Goal: Task Accomplishment & Management: Use online tool/utility

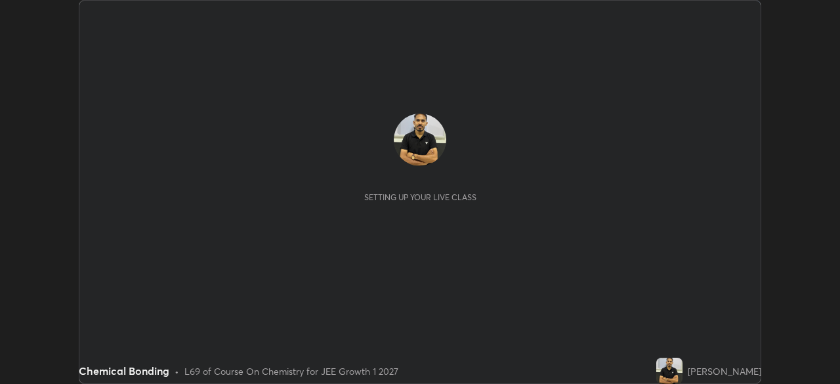
scroll to position [384, 840]
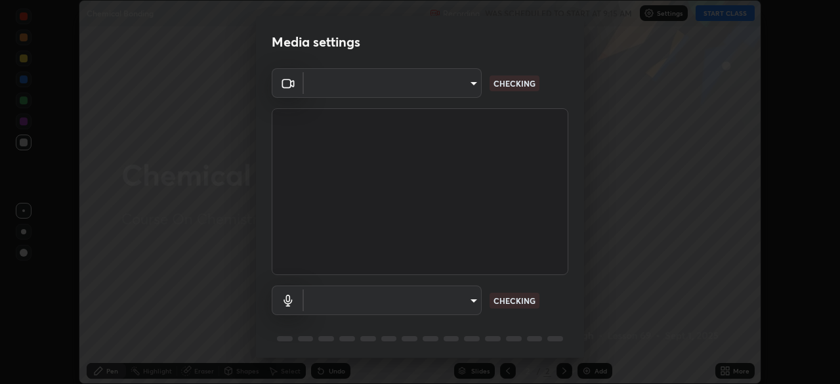
type input "a7772904e70ebe3ab997b057f2790383a69bcde15cf7445bb15d63f6e341fb25"
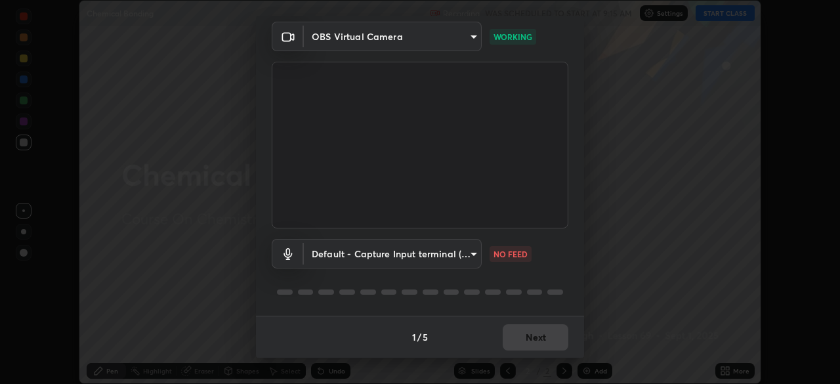
click at [391, 250] on body "Erase all Chemical Bonding Recording WAS SCHEDULED TO START AT 9:15 AM Settings…" at bounding box center [420, 192] width 840 height 384
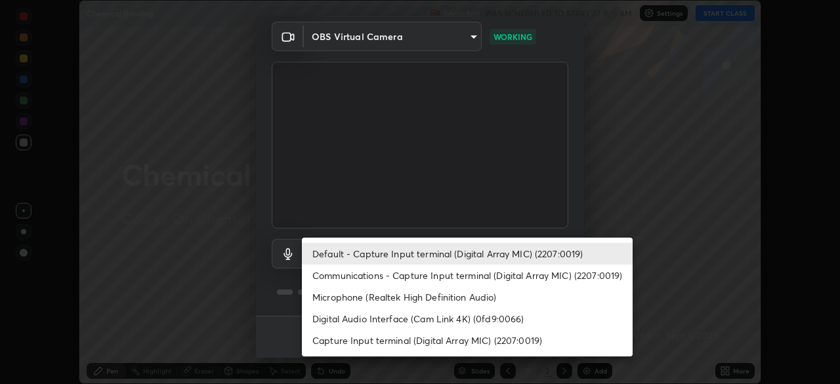
click at [416, 276] on li "Communications - Capture Input terminal (Digital Array MIC) (2207:0019)" at bounding box center [467, 276] width 331 height 22
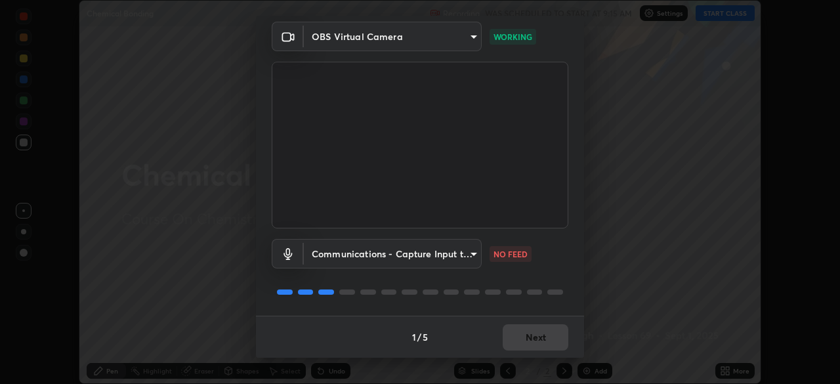
click at [408, 258] on body "Erase all Chemical Bonding Recording WAS SCHEDULED TO START AT 9:15 AM Settings…" at bounding box center [420, 192] width 840 height 384
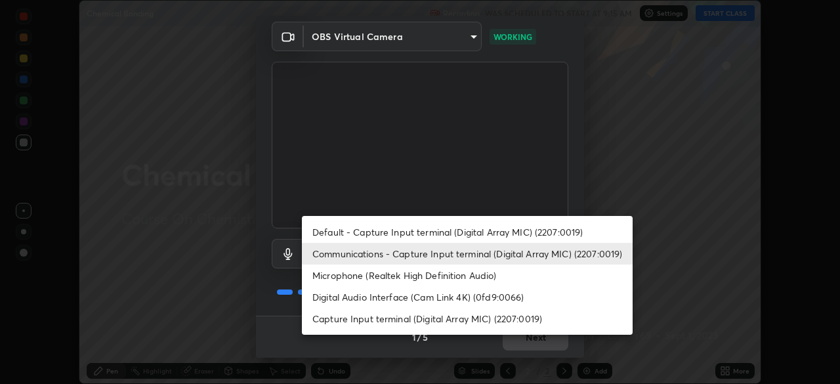
click at [402, 234] on li "Default - Capture Input terminal (Digital Array MIC) (2207:0019)" at bounding box center [467, 232] width 331 height 22
type input "default"
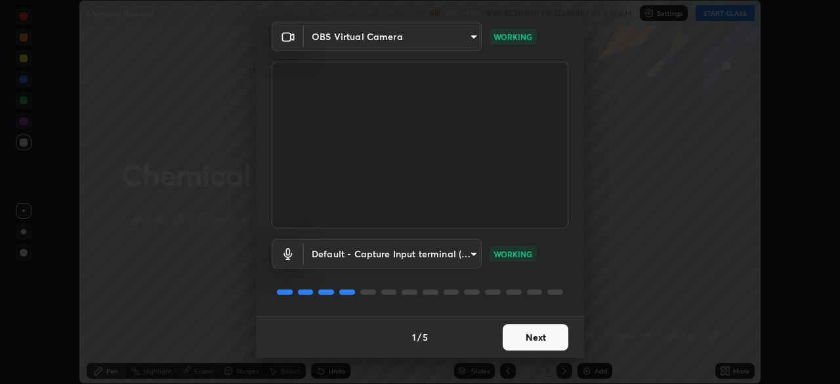
click at [537, 341] on button "Next" at bounding box center [536, 337] width 66 height 26
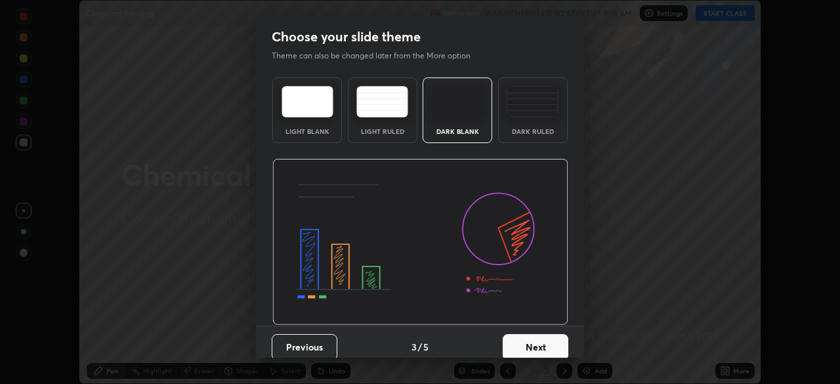
click at [554, 339] on button "Next" at bounding box center [536, 347] width 66 height 26
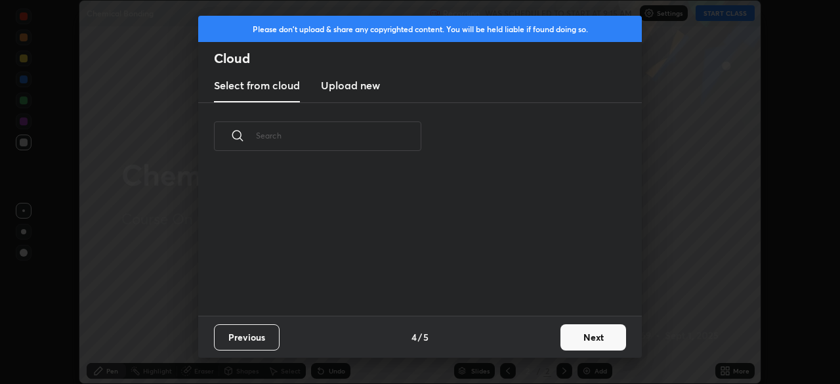
click at [590, 327] on button "Next" at bounding box center [594, 337] width 66 height 26
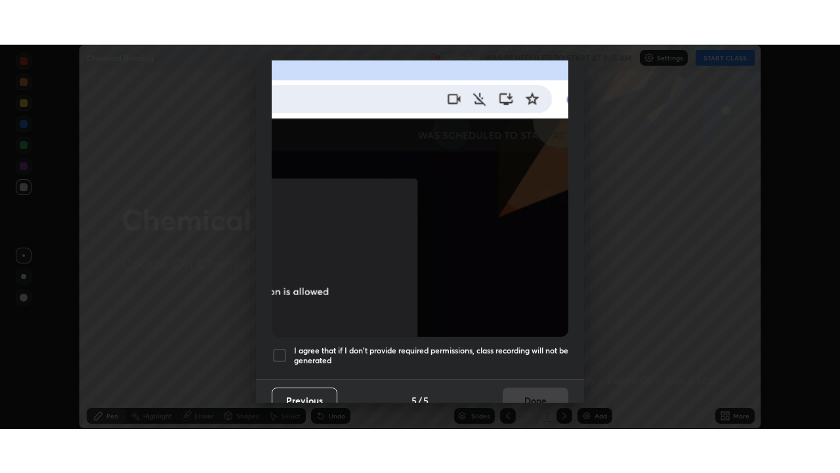
scroll to position [315, 0]
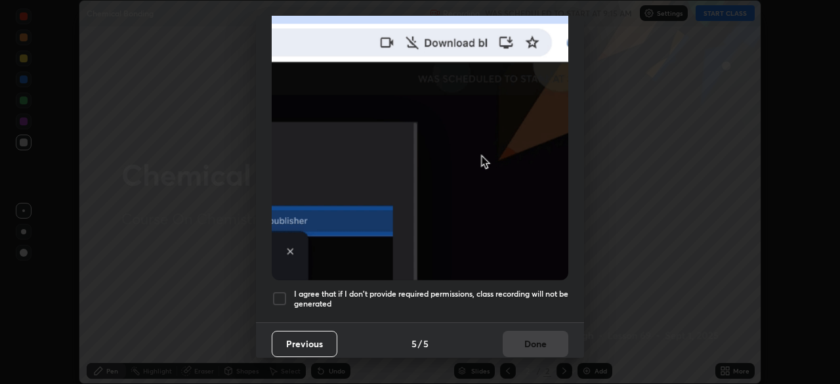
click at [278, 293] on div at bounding box center [280, 299] width 16 height 16
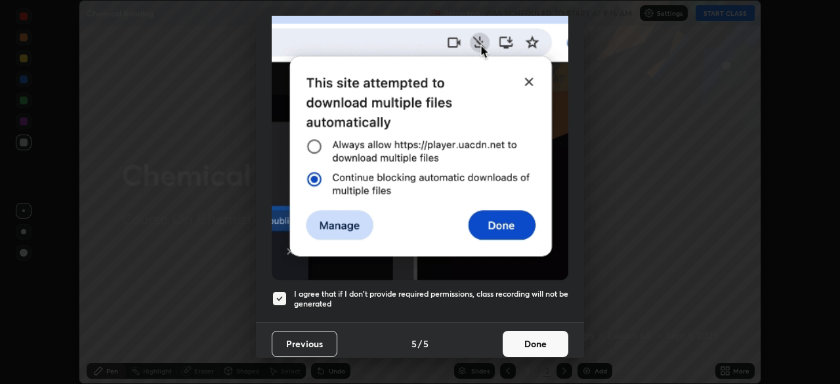
click at [515, 338] on button "Done" at bounding box center [536, 344] width 66 height 26
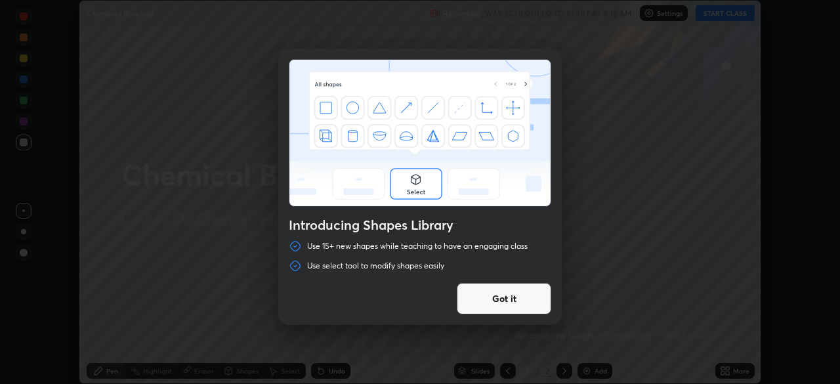
click at [727, 369] on div "Introducing Shapes Library Use 15+ new shapes while teaching to have an engagin…" at bounding box center [420, 192] width 840 height 384
click at [530, 295] on button "Got it" at bounding box center [504, 299] width 95 height 32
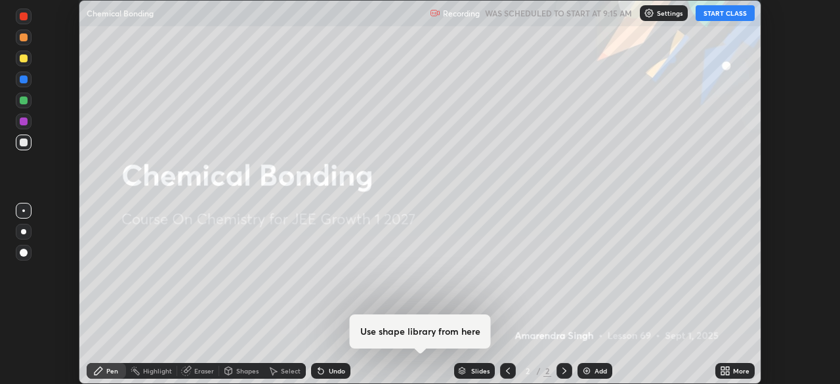
click at [727, 368] on icon at bounding box center [727, 368] width 3 height 3
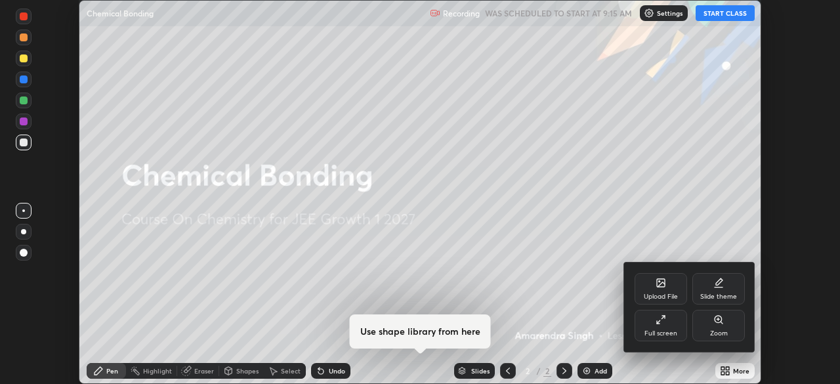
click at [672, 326] on div "Full screen" at bounding box center [661, 326] width 53 height 32
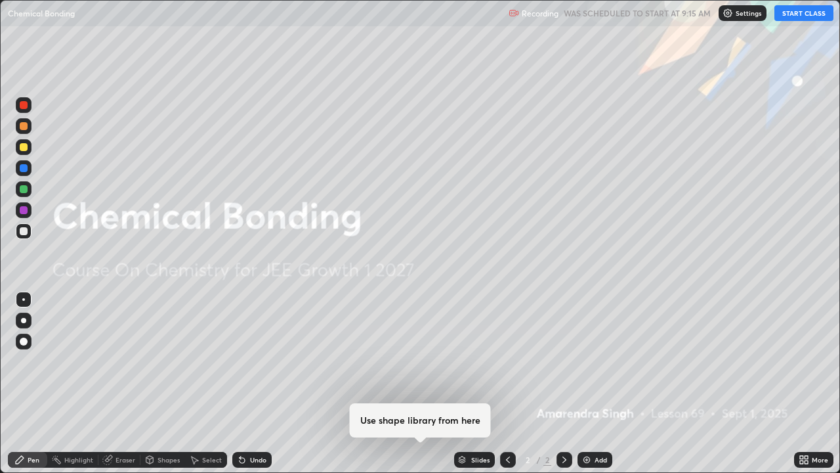
scroll to position [473, 840]
click at [811, 16] on button "START CLASS" at bounding box center [804, 13] width 59 height 16
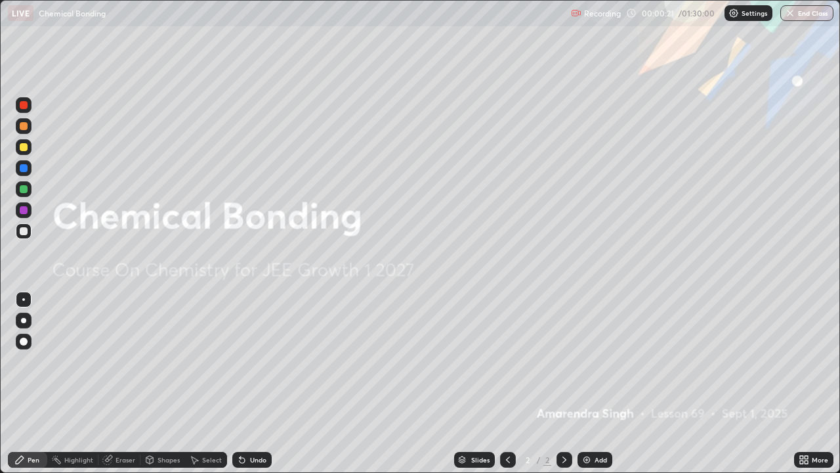
click at [584, 383] on img at bounding box center [587, 459] width 11 height 11
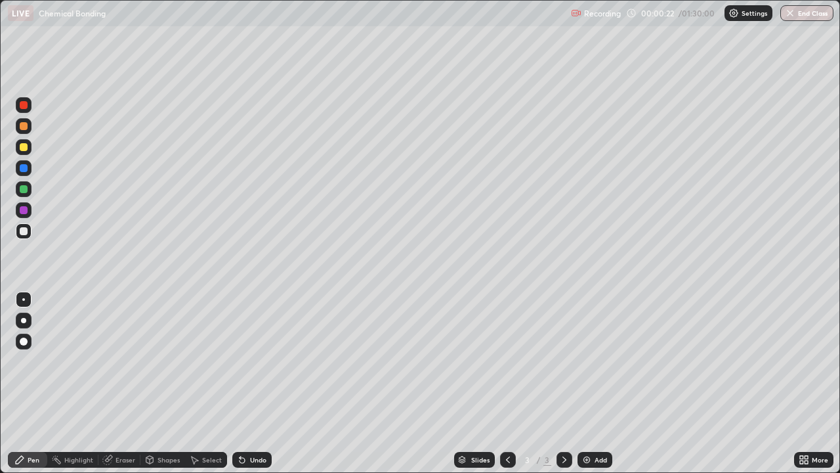
click at [506, 383] on icon at bounding box center [508, 459] width 11 height 11
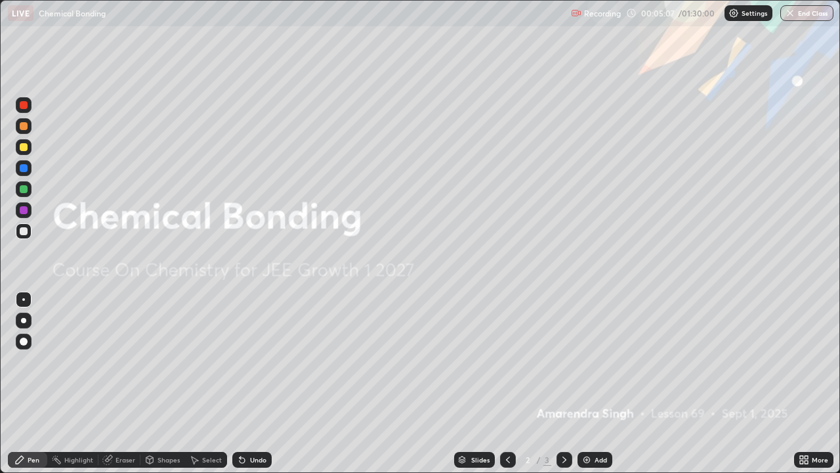
click at [39, 383] on div "Pen" at bounding box center [27, 460] width 39 height 16
click at [565, 383] on icon at bounding box center [564, 459] width 11 height 11
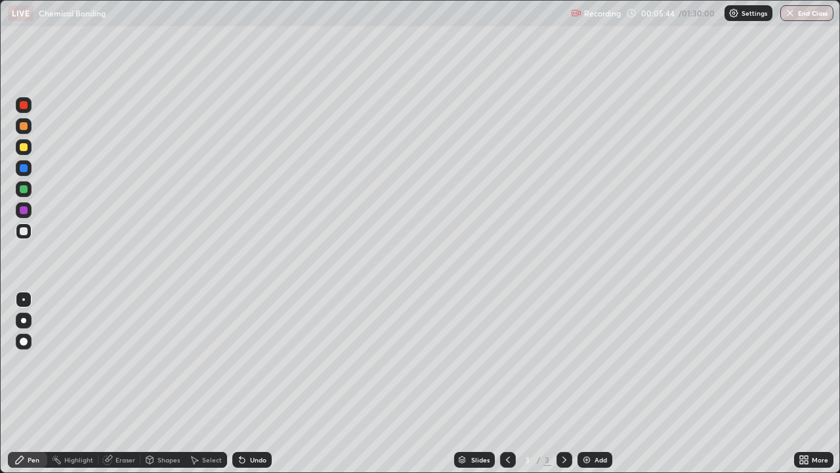
click at [18, 104] on div at bounding box center [24, 105] width 16 height 16
click at [26, 188] on div at bounding box center [24, 189] width 8 height 8
click at [26, 212] on div at bounding box center [24, 210] width 8 height 8
click at [20, 153] on div at bounding box center [24, 147] width 16 height 16
click at [24, 211] on div at bounding box center [24, 210] width 8 height 8
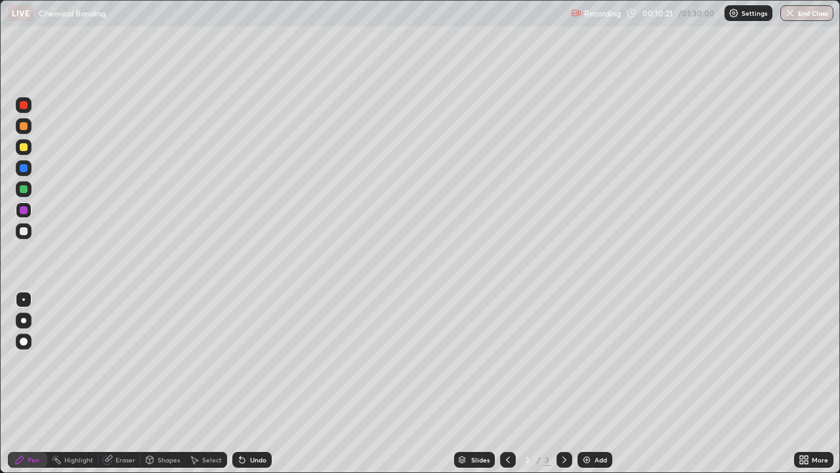
click at [125, 383] on div "Eraser" at bounding box center [126, 459] width 20 height 7
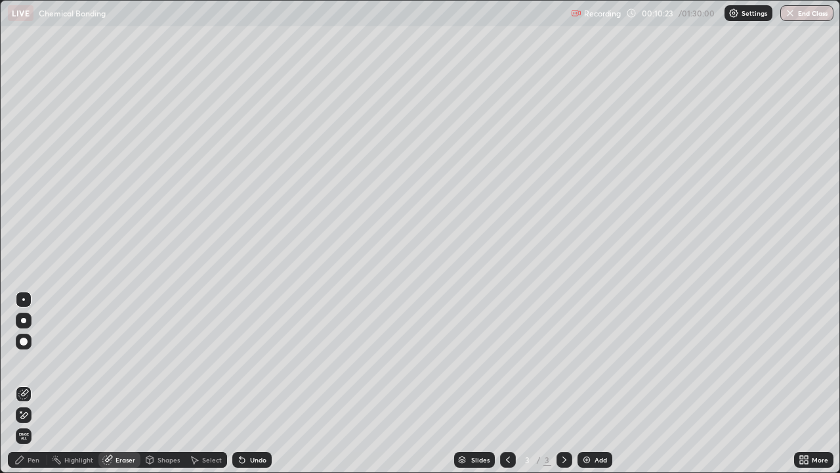
click at [30, 383] on div "Pen" at bounding box center [27, 460] width 39 height 16
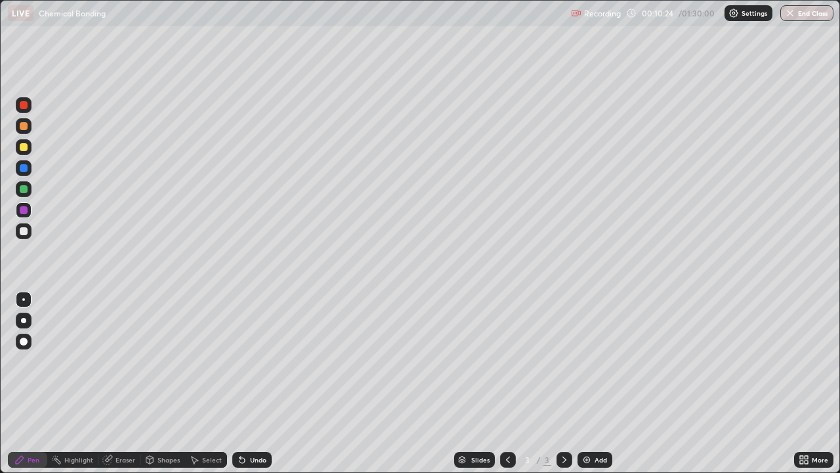
click at [26, 148] on div at bounding box center [24, 147] width 8 height 8
click at [26, 234] on div at bounding box center [24, 231] width 8 height 8
click at [593, 383] on div "Add" at bounding box center [595, 460] width 35 height 16
click at [24, 104] on div at bounding box center [24, 105] width 8 height 8
click at [20, 129] on div at bounding box center [24, 126] width 16 height 16
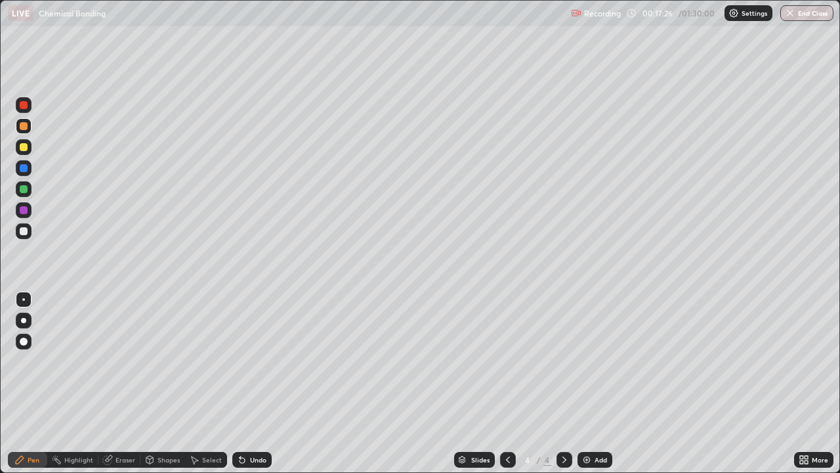
click at [25, 234] on div at bounding box center [24, 231] width 8 height 8
click at [18, 151] on div at bounding box center [24, 147] width 16 height 16
click at [588, 383] on img at bounding box center [587, 459] width 11 height 11
click at [27, 101] on div at bounding box center [24, 105] width 16 height 16
click at [20, 129] on div at bounding box center [24, 126] width 16 height 16
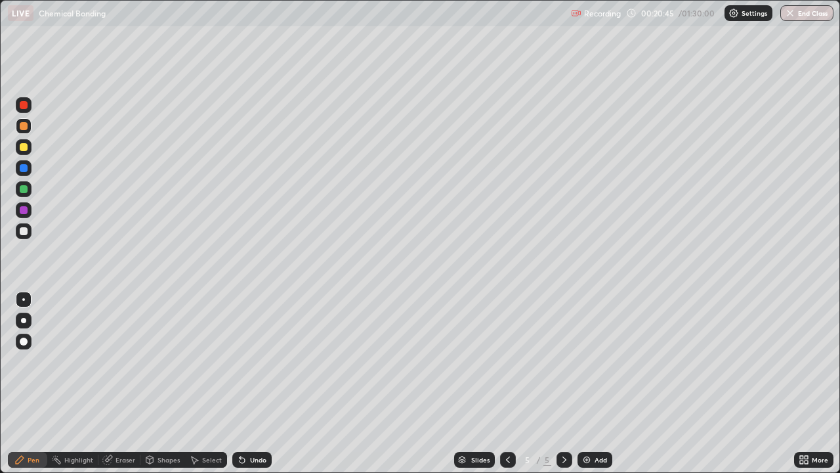
click at [256, 383] on div "Undo" at bounding box center [258, 459] width 16 height 7
click at [256, 383] on div "Undo" at bounding box center [251, 460] width 39 height 16
click at [253, 383] on div "Undo" at bounding box center [258, 459] width 16 height 7
click at [588, 383] on img at bounding box center [587, 459] width 11 height 11
click at [22, 169] on div at bounding box center [24, 168] width 8 height 8
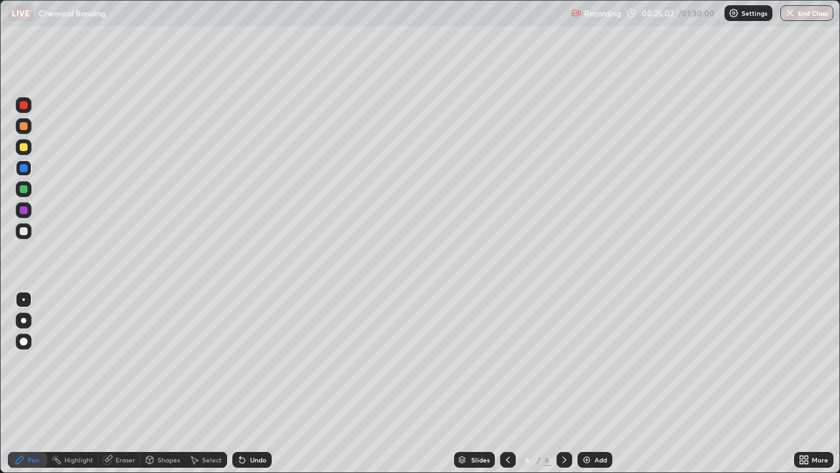
click at [21, 20] on div "LIVE" at bounding box center [21, 13] width 26 height 16
click at [25, 236] on div at bounding box center [24, 231] width 16 height 16
click at [119, 383] on div "Eraser" at bounding box center [126, 459] width 20 height 7
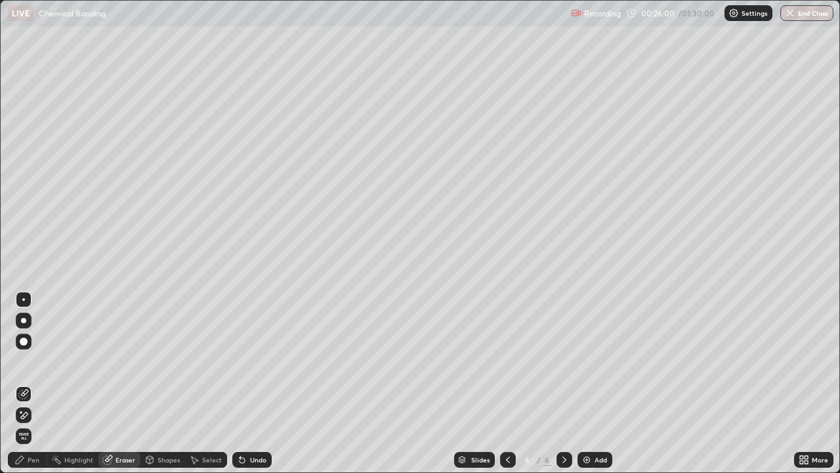
click at [16, 383] on div "Pen" at bounding box center [27, 460] width 39 height 16
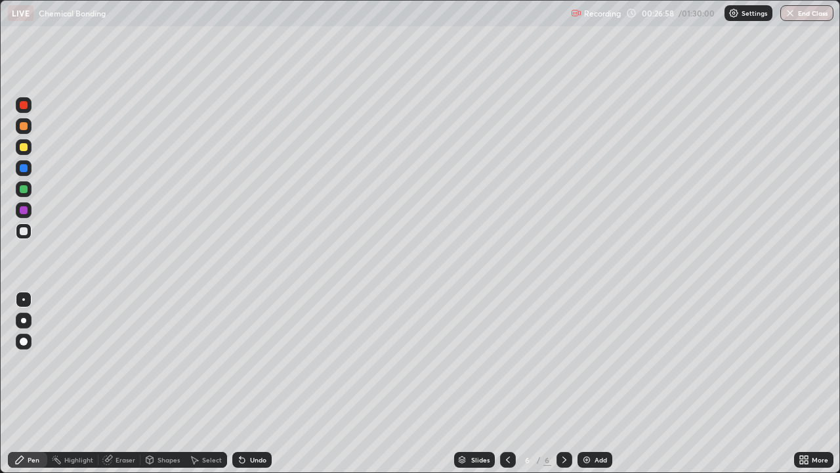
click at [28, 150] on div at bounding box center [24, 147] width 16 height 16
click at [27, 150] on div at bounding box center [24, 147] width 16 height 16
click at [243, 383] on icon at bounding box center [242, 460] width 5 height 5
click at [251, 383] on div "Undo" at bounding box center [251, 460] width 39 height 16
click at [255, 383] on div "Undo" at bounding box center [251, 460] width 39 height 16
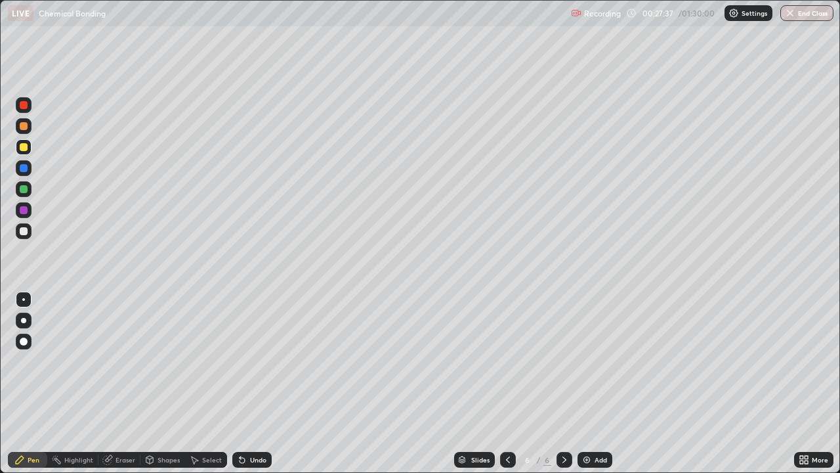
click at [585, 383] on img at bounding box center [587, 459] width 11 height 11
click at [507, 383] on icon at bounding box center [508, 459] width 11 height 11
click at [563, 383] on icon at bounding box center [564, 459] width 11 height 11
click at [255, 383] on div "Undo" at bounding box center [258, 459] width 16 height 7
click at [261, 383] on div "Undo" at bounding box center [251, 460] width 39 height 16
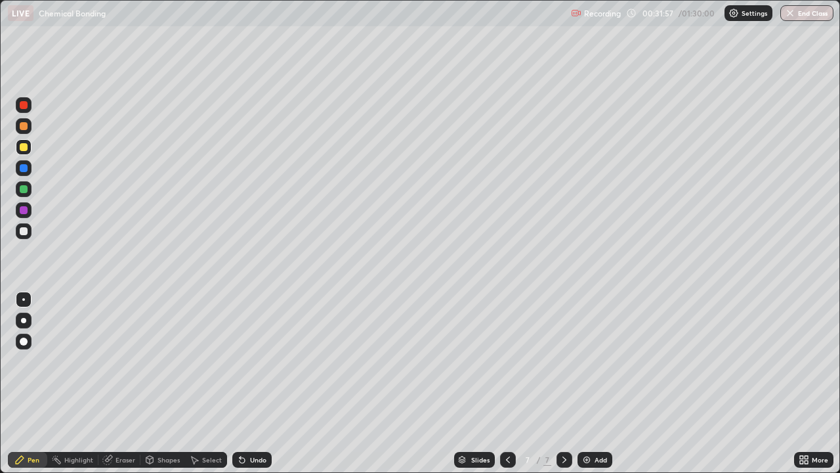
click at [259, 383] on div "Undo" at bounding box center [251, 460] width 39 height 16
click at [259, 383] on div "Undo" at bounding box center [258, 459] width 16 height 7
click at [258, 383] on div "Undo" at bounding box center [258, 459] width 16 height 7
click at [595, 383] on div "Add" at bounding box center [601, 459] width 12 height 7
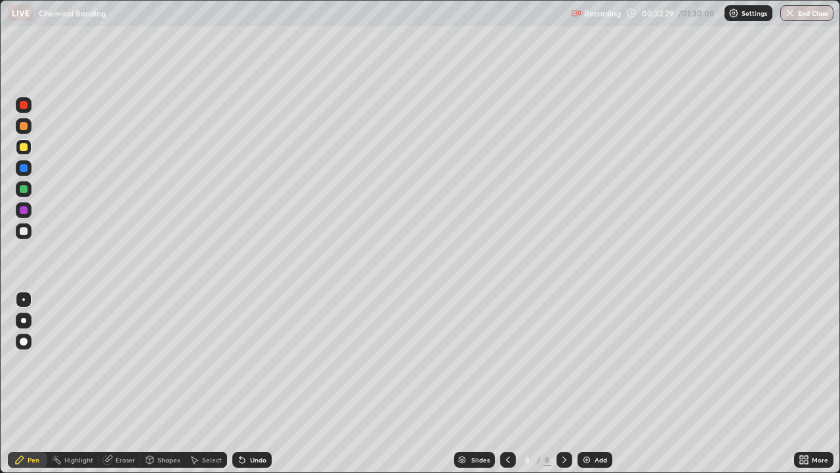
click at [255, 383] on div "Undo" at bounding box center [251, 460] width 39 height 16
click at [255, 383] on div "Undo" at bounding box center [258, 459] width 16 height 7
click at [587, 383] on img at bounding box center [587, 459] width 11 height 11
click at [20, 106] on div at bounding box center [24, 105] width 8 height 8
click at [18, 146] on div at bounding box center [24, 147] width 16 height 16
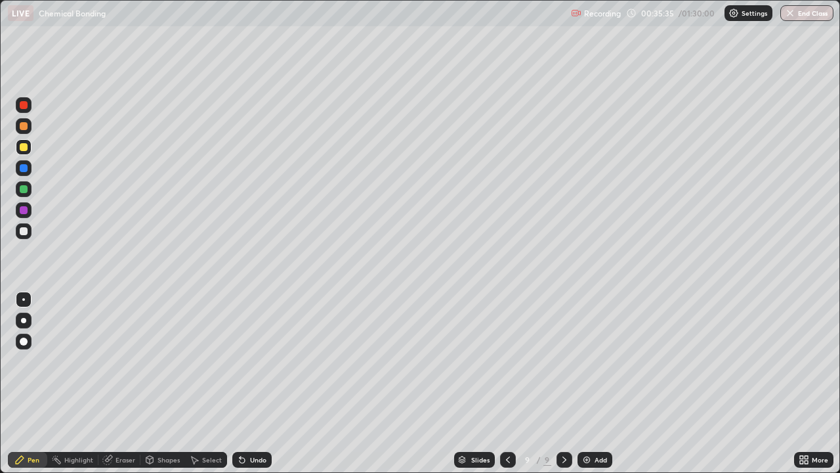
click at [123, 383] on div "Eraser" at bounding box center [126, 459] width 20 height 7
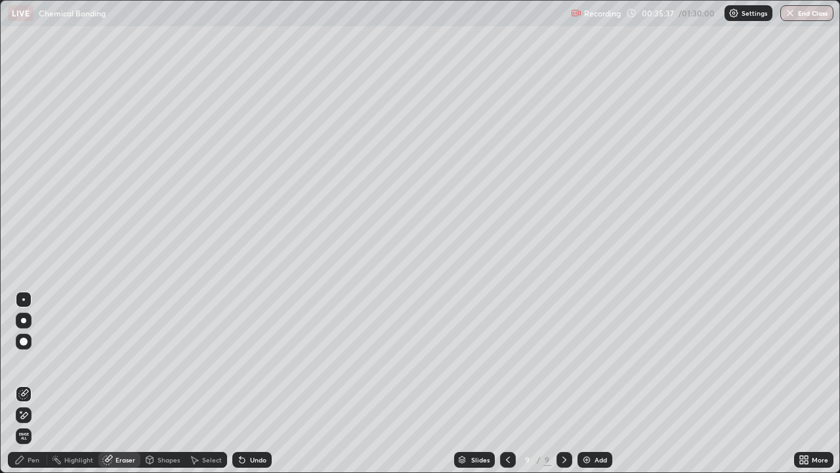
click at [31, 383] on div "Pen" at bounding box center [34, 459] width 12 height 7
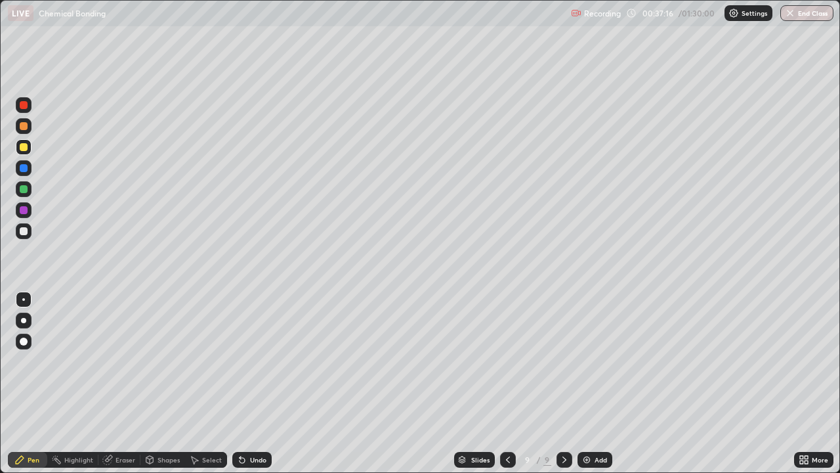
click at [586, 383] on img at bounding box center [587, 459] width 11 height 11
click at [22, 168] on div at bounding box center [24, 168] width 8 height 8
click at [597, 383] on div "Add" at bounding box center [601, 459] width 12 height 7
click at [26, 213] on div at bounding box center [24, 210] width 8 height 8
click at [26, 212] on div at bounding box center [24, 210] width 8 height 8
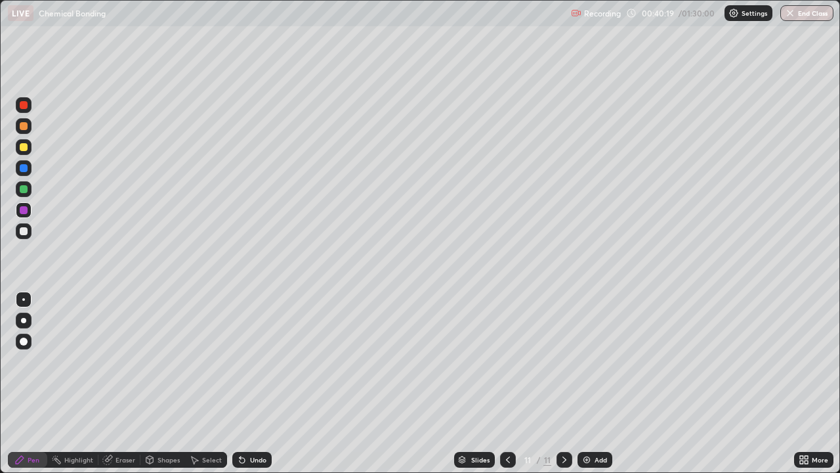
click at [500, 383] on div at bounding box center [508, 460] width 16 height 16
click at [563, 383] on icon at bounding box center [564, 459] width 11 height 11
click at [513, 383] on div at bounding box center [508, 460] width 16 height 16
click at [564, 383] on icon at bounding box center [565, 459] width 4 height 7
click at [584, 383] on img at bounding box center [587, 459] width 11 height 11
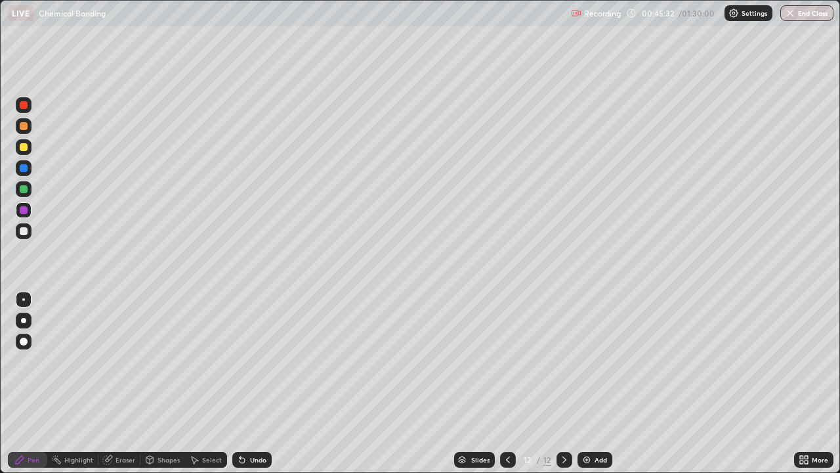
click at [27, 230] on div at bounding box center [24, 231] width 8 height 8
click at [255, 383] on div "Undo" at bounding box center [258, 459] width 16 height 7
click at [261, 383] on div "Undo" at bounding box center [258, 459] width 16 height 7
click at [250, 383] on div "Undo" at bounding box center [251, 460] width 39 height 16
click at [251, 383] on div "Undo" at bounding box center [258, 459] width 16 height 7
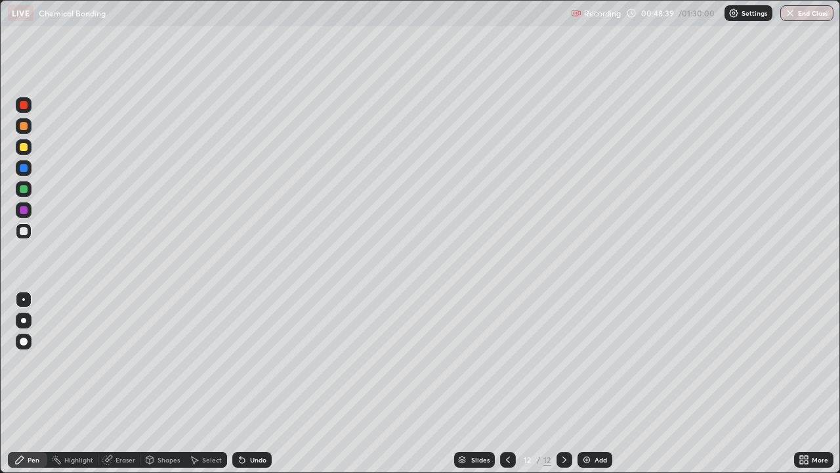
click at [250, 383] on div "Undo" at bounding box center [258, 459] width 16 height 7
click at [245, 383] on icon at bounding box center [242, 459] width 11 height 11
click at [246, 383] on div "Undo" at bounding box center [251, 460] width 39 height 16
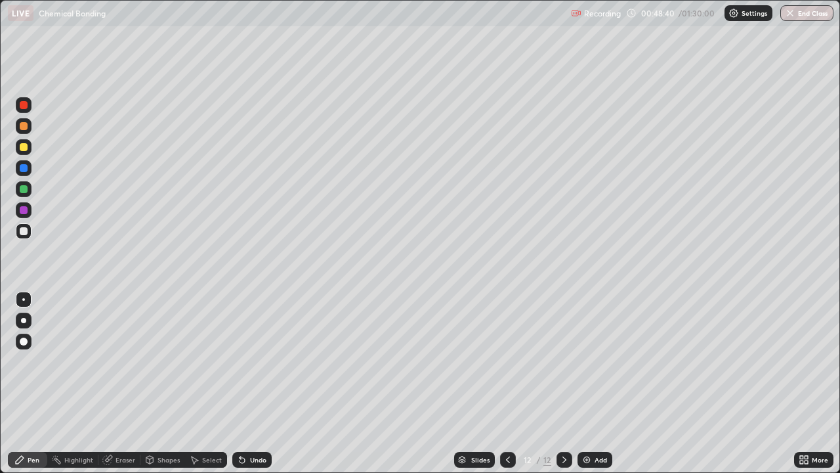
click at [240, 383] on icon at bounding box center [242, 460] width 5 height 5
click at [597, 383] on div "Add" at bounding box center [601, 459] width 12 height 7
click at [506, 383] on icon at bounding box center [508, 459] width 11 height 11
click at [596, 383] on div "Add" at bounding box center [601, 459] width 12 height 7
click at [22, 110] on div at bounding box center [24, 105] width 16 height 16
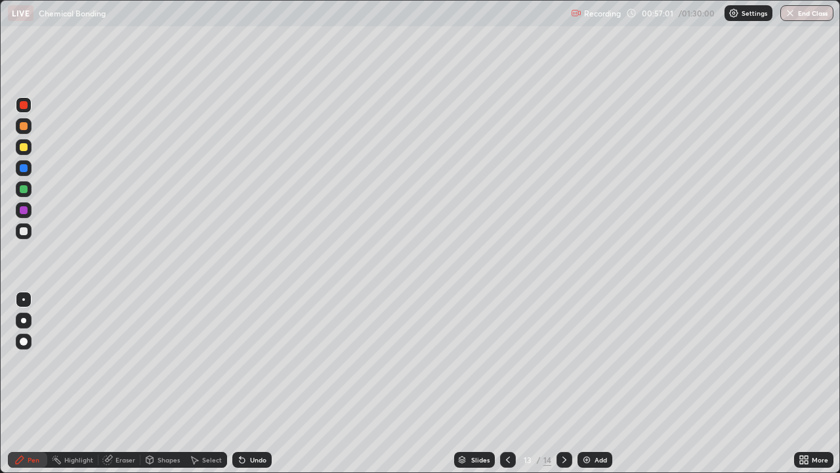
click at [26, 188] on div at bounding box center [24, 189] width 8 height 8
click at [25, 232] on div at bounding box center [24, 231] width 8 height 8
click at [26, 232] on div at bounding box center [24, 231] width 8 height 8
click at [26, 208] on div at bounding box center [24, 210] width 8 height 8
click at [179, 383] on div "Shapes" at bounding box center [163, 459] width 45 height 26
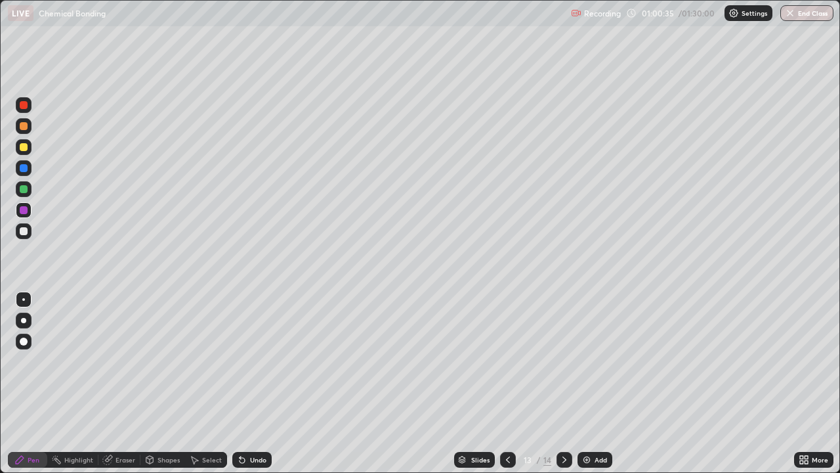
click at [180, 383] on div "Shapes" at bounding box center [163, 460] width 45 height 16
click at [188, 383] on div "Select" at bounding box center [206, 459] width 42 height 26
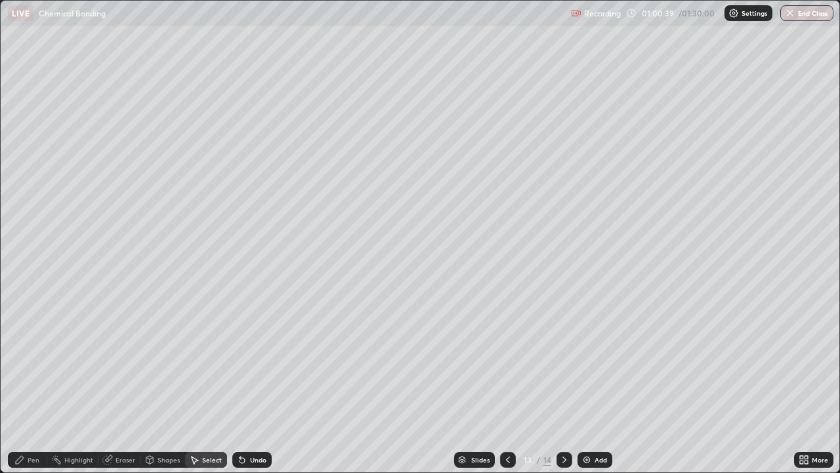
click at [38, 383] on div "Pen" at bounding box center [34, 459] width 12 height 7
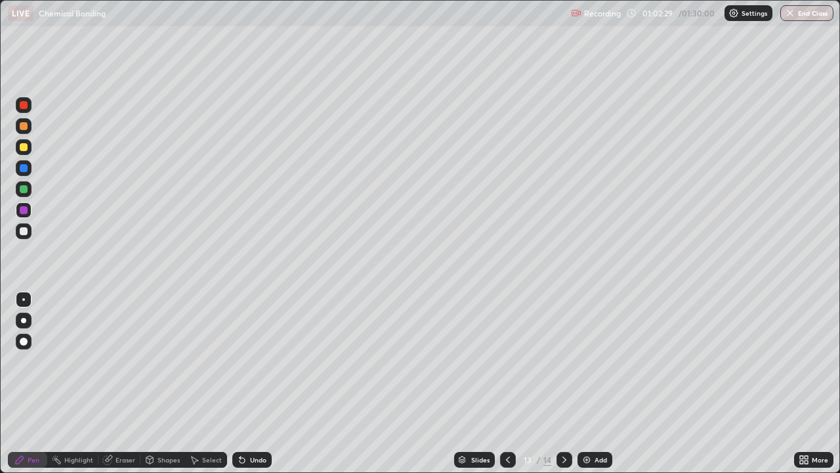
click at [589, 383] on img at bounding box center [587, 459] width 11 height 11
click at [24, 149] on div at bounding box center [24, 147] width 8 height 8
click at [19, 152] on div at bounding box center [24, 147] width 16 height 16
click at [27, 149] on div at bounding box center [24, 147] width 8 height 8
click at [24, 188] on div at bounding box center [24, 189] width 8 height 8
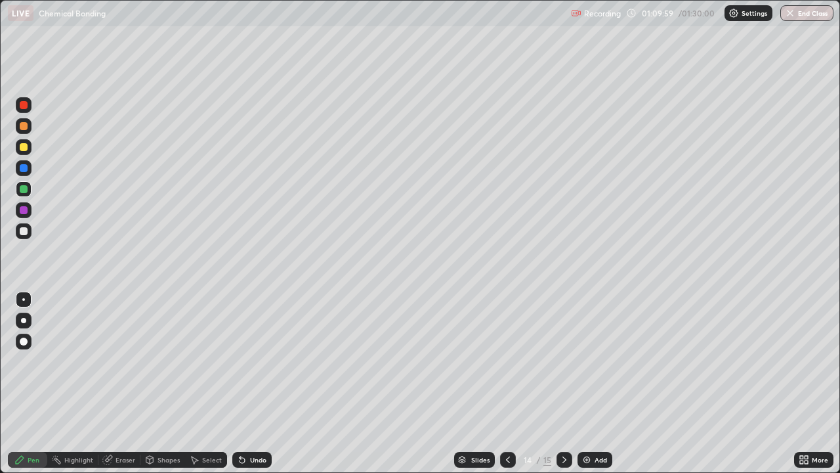
click at [26, 192] on div at bounding box center [24, 189] width 8 height 8
click at [563, 383] on icon at bounding box center [564, 459] width 11 height 11
click at [586, 383] on img at bounding box center [587, 459] width 11 height 11
click at [26, 212] on div at bounding box center [24, 210] width 8 height 8
click at [505, 383] on icon at bounding box center [508, 459] width 11 height 11
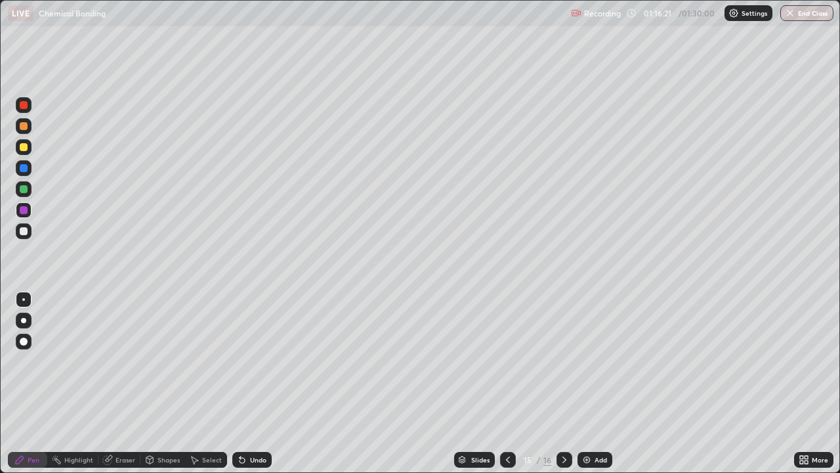
click at [507, 383] on icon at bounding box center [508, 459] width 11 height 11
click at [557, 383] on div at bounding box center [565, 460] width 16 height 16
click at [559, 383] on icon at bounding box center [564, 459] width 11 height 11
click at [26, 186] on div at bounding box center [24, 189] width 8 height 8
click at [27, 188] on div at bounding box center [24, 189] width 8 height 8
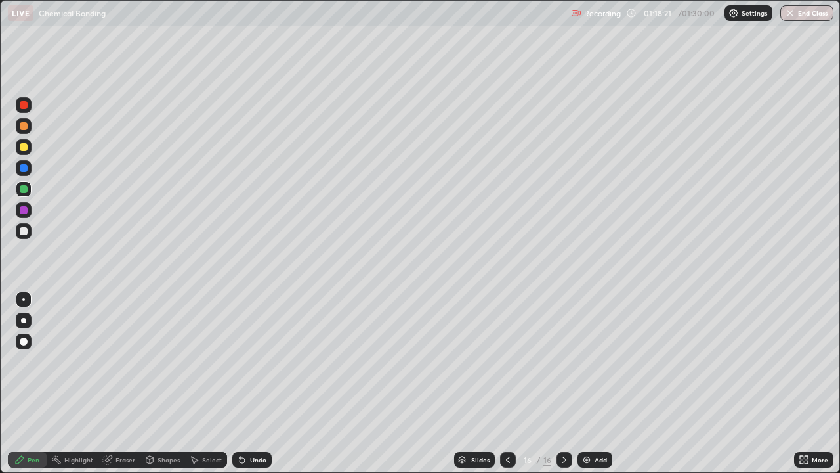
click at [25, 234] on div at bounding box center [24, 231] width 8 height 8
click at [505, 383] on icon at bounding box center [508, 459] width 11 height 11
click at [507, 383] on icon at bounding box center [508, 459] width 11 height 11
click at [564, 383] on icon at bounding box center [564, 459] width 11 height 11
click at [560, 383] on div at bounding box center [565, 460] width 16 height 16
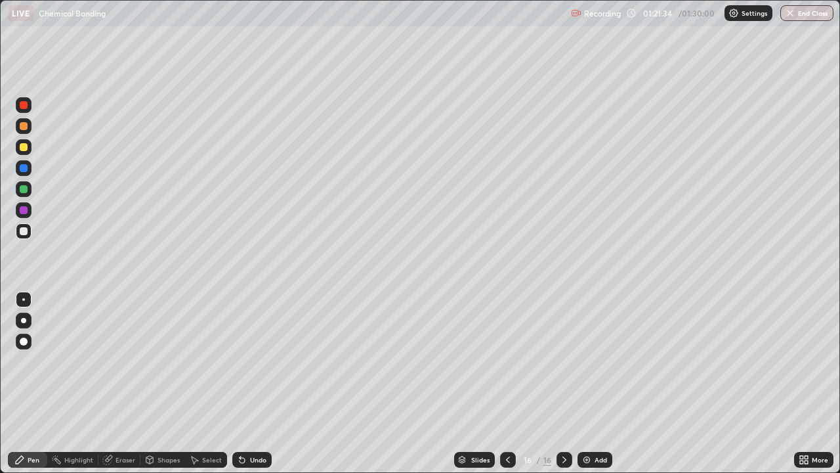
click at [804, 9] on button "End Class" at bounding box center [807, 13] width 53 height 16
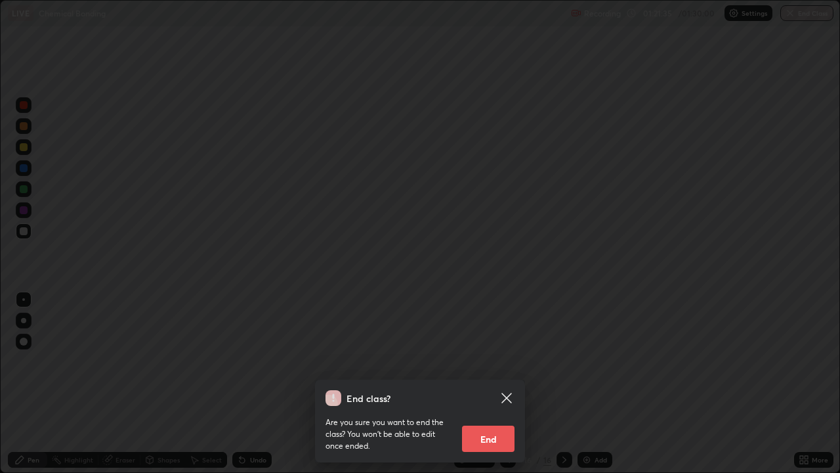
click at [490, 383] on button "End" at bounding box center [488, 438] width 53 height 26
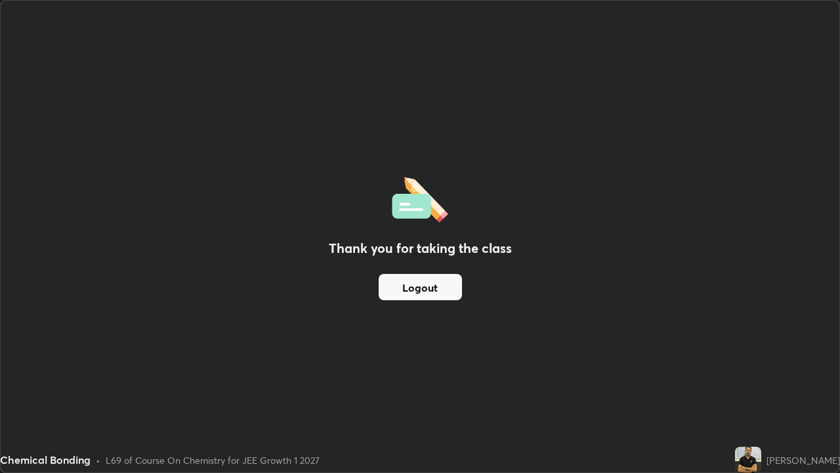
click at [432, 287] on button "Logout" at bounding box center [420, 287] width 83 height 26
